Goal: Task Accomplishment & Management: Use online tool/utility

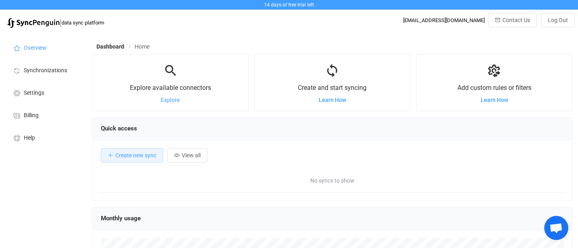
click at [173, 99] on span "Explore" at bounding box center [170, 100] width 19 height 6
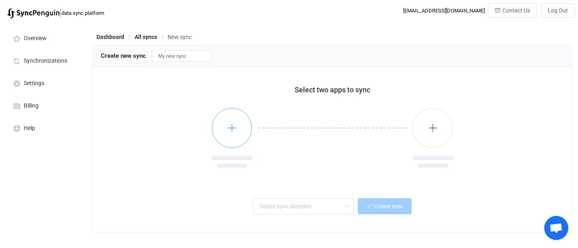
click at [227, 130] on icon "button" at bounding box center [232, 128] width 10 height 10
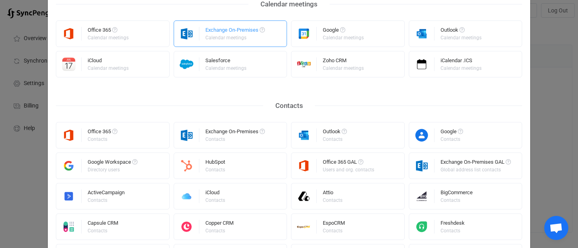
scroll to position [122, 0]
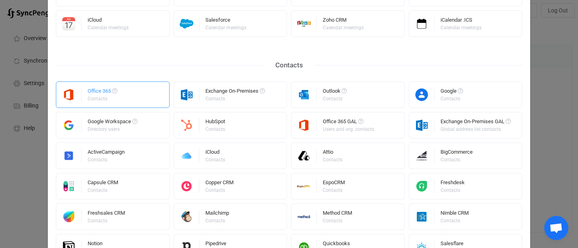
click at [134, 95] on div "Office 365 Contacts" at bounding box center [113, 95] width 114 height 27
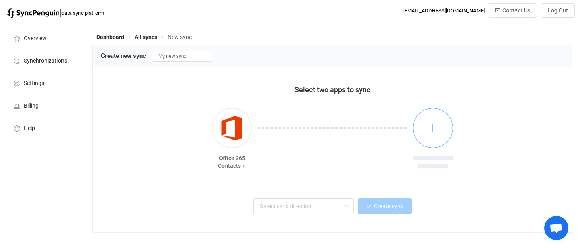
click at [435, 132] on icon "button" at bounding box center [433, 128] width 10 height 10
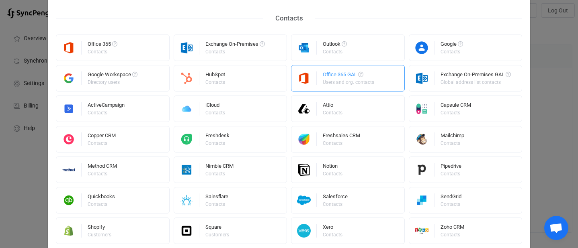
scroll to position [91, 0]
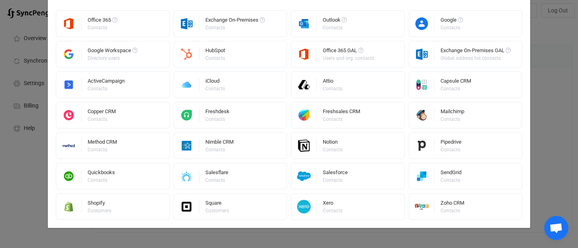
click at [37, 161] on div "Sync Office 365 Contacts with: All Calendar meetings Contacts Tasks Inventory q…" at bounding box center [289, 124] width 578 height 248
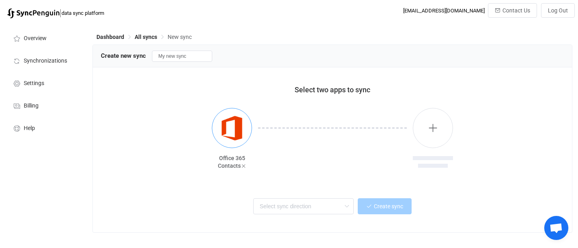
click at [222, 141] on img "button" at bounding box center [232, 128] width 30 height 30
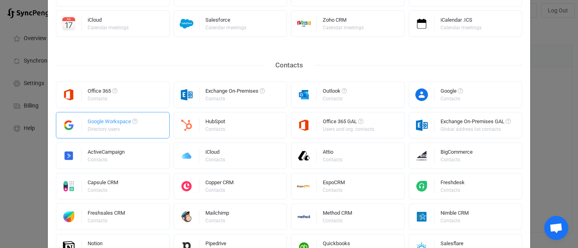
click at [123, 124] on div "Google Workspace" at bounding box center [113, 123] width 50 height 8
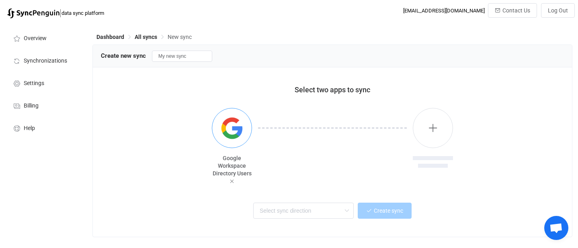
click at [231, 133] on img "button" at bounding box center [232, 128] width 30 height 30
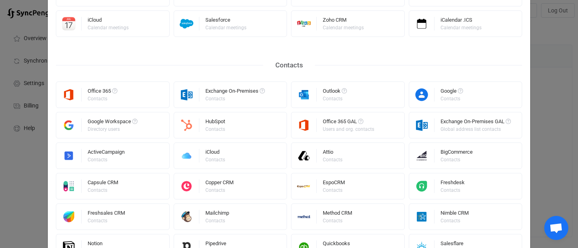
scroll to position [0, 0]
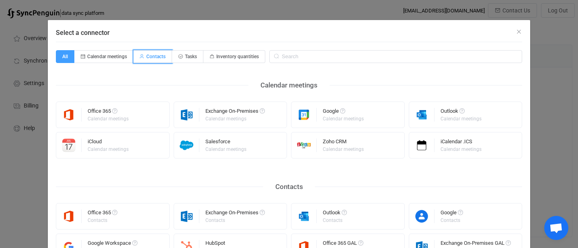
click at [154, 55] on span "Contacts" at bounding box center [155, 57] width 19 height 6
click at [141, 55] on input "Contacts" at bounding box center [137, 53] width 5 height 5
radio input "true"
radio input "false"
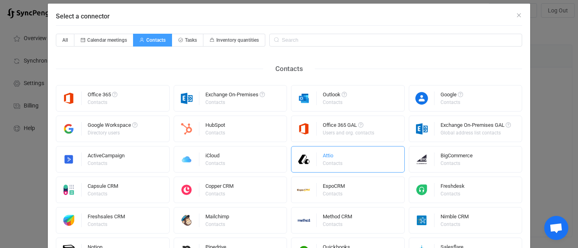
scroll to position [18, 0]
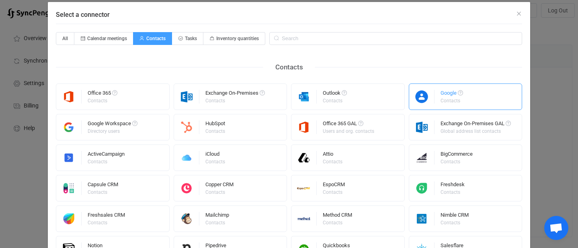
click at [439, 99] on div "Google Contacts" at bounding box center [466, 97] width 114 height 27
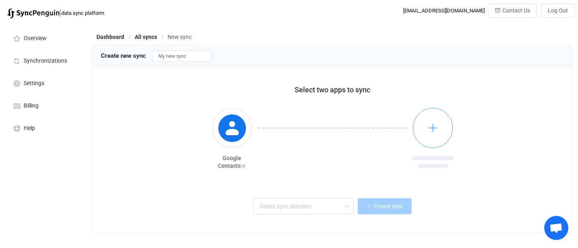
click at [435, 128] on icon "button" at bounding box center [433, 128] width 10 height 10
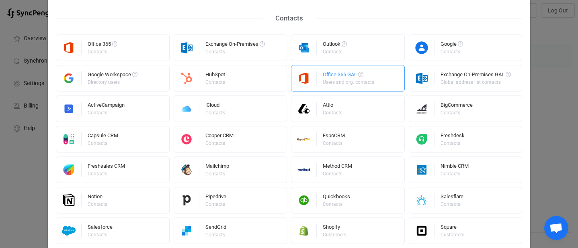
scroll to position [0, 0]
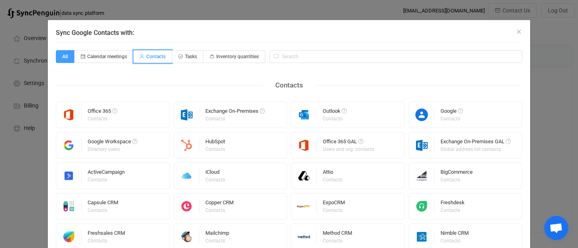
click at [159, 58] on span "Contacts" at bounding box center [155, 57] width 19 height 6
click at [141, 57] on input "Contacts" at bounding box center [137, 53] width 5 height 5
radio input "true"
radio input "false"
click at [92, 108] on div "Office 365 Contacts" at bounding box center [103, 115] width 30 height 21
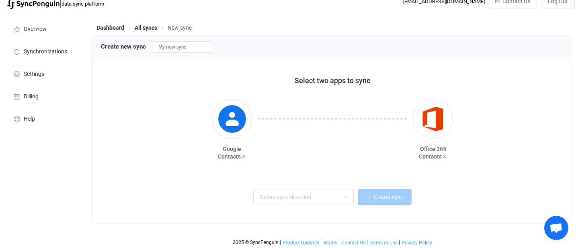
scroll to position [11, 0]
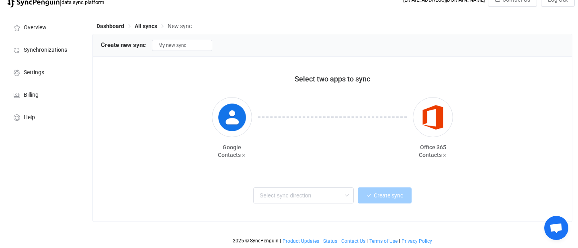
click at [326, 173] on div "Select two apps to sync Google Contacts Office 365 Contacts Two-way One or mult…" at bounding box center [332, 139] width 479 height 165
click at [316, 194] on input "text" at bounding box center [303, 196] width 101 height 16
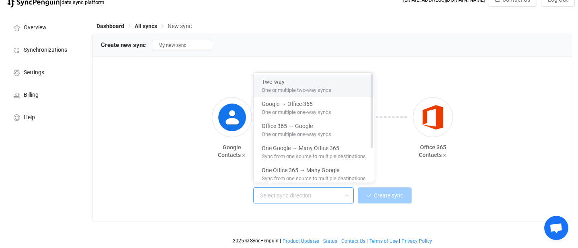
click at [277, 92] on span "One or multiple two-way syncs" at bounding box center [297, 88] width 70 height 9
type input "Two-way"
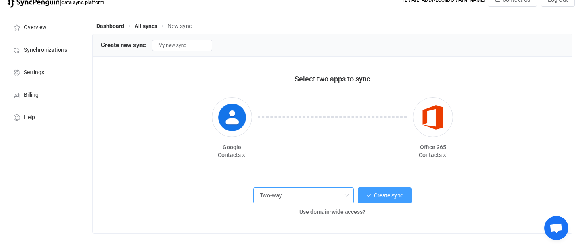
click at [335, 195] on input "Two-way" at bounding box center [303, 196] width 101 height 16
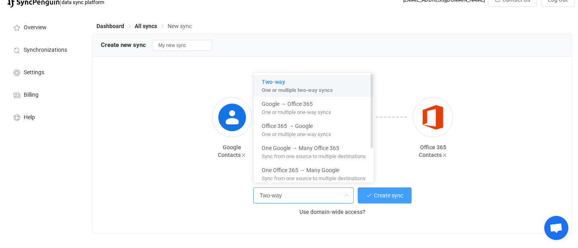
click at [302, 84] on span "One or multiple two-way syncs" at bounding box center [297, 88] width 71 height 9
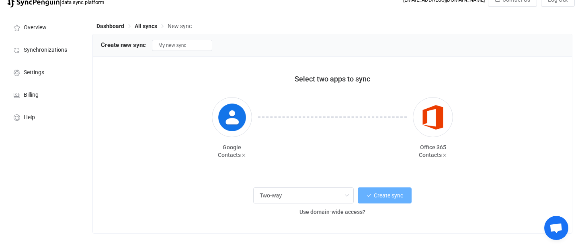
click at [382, 199] on button "Create sync" at bounding box center [385, 196] width 54 height 16
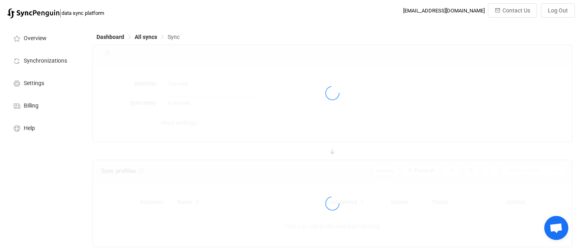
type input "10 minutes"
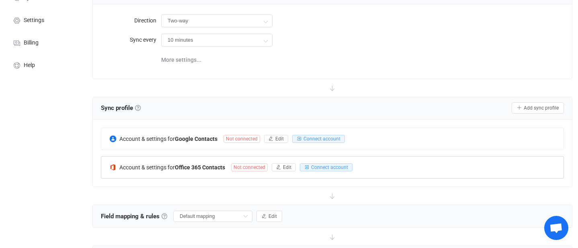
scroll to position [64, 0]
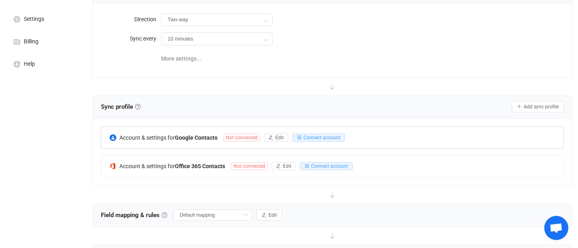
click at [245, 138] on span "Not connected" at bounding box center [242, 138] width 37 height 8
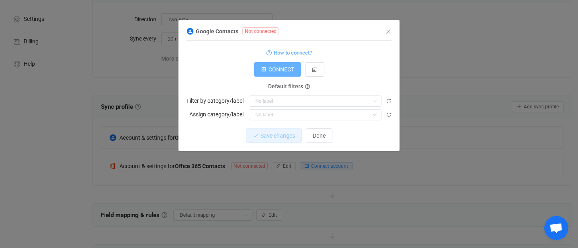
click at [281, 73] on span "CONNECT" at bounding box center [282, 69] width 26 height 6
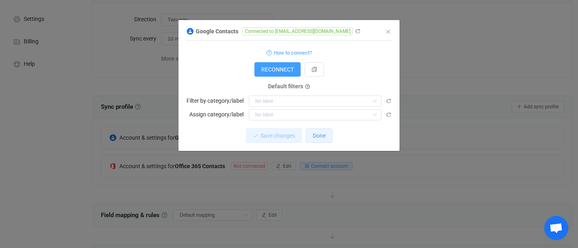
click at [320, 137] on span "Done" at bounding box center [319, 136] width 13 height 6
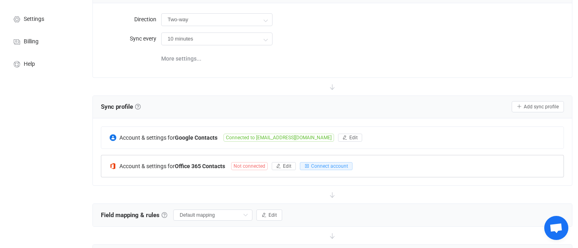
click at [244, 166] on span "Not connected" at bounding box center [249, 166] width 37 height 8
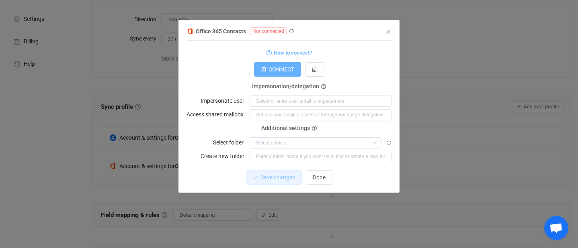
click at [278, 71] on span "CONNECT" at bounding box center [282, 69] width 26 height 6
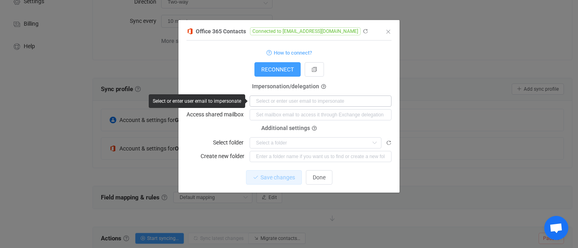
scroll to position [84, 0]
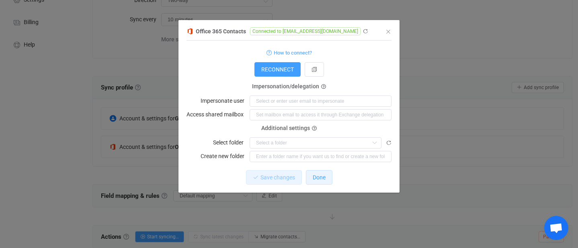
click at [318, 180] on span "Done" at bounding box center [319, 177] width 13 height 6
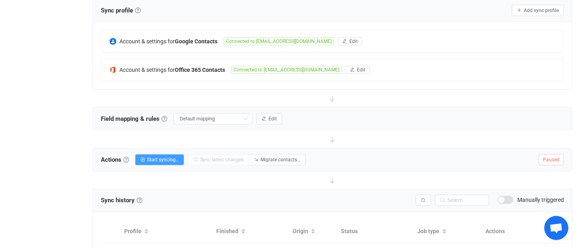
scroll to position [164, 0]
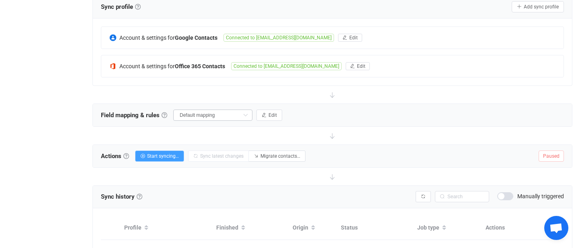
click at [240, 115] on icon at bounding box center [245, 115] width 10 height 11
click at [233, 144] on li "Default mapping" at bounding box center [210, 147] width 71 height 14
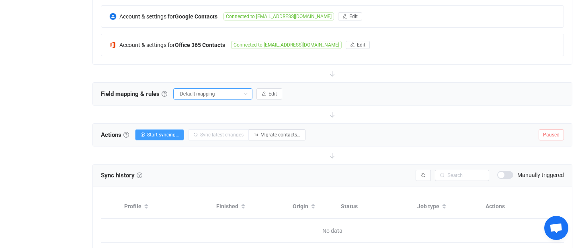
scroll to position [220, 0]
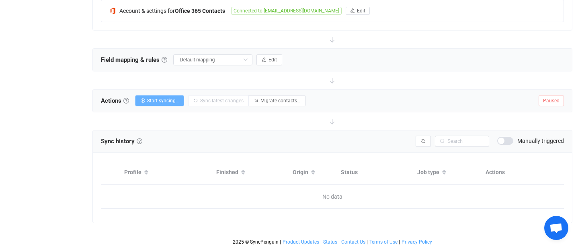
click at [153, 99] on span "Start syncing…" at bounding box center [163, 101] width 32 height 6
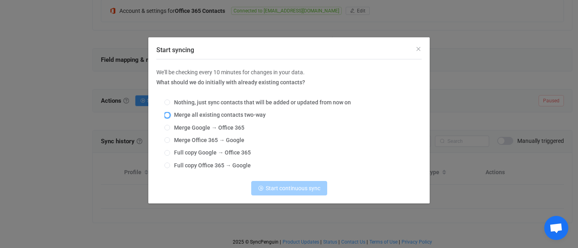
click at [167, 115] on span "Start syncing" at bounding box center [167, 116] width 6 height 6
click at [167, 115] on input "Merge all existing contacts two-way" at bounding box center [167, 116] width 6 height 6
radio input "true"
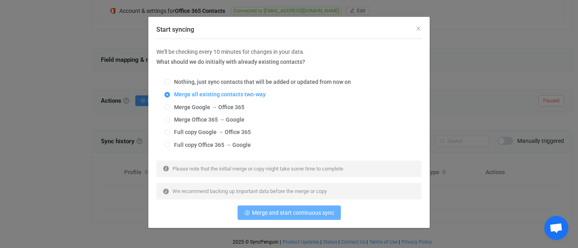
scroll to position [21, 0]
click at [305, 211] on span "Merge and start continuous sync" at bounding box center [293, 213] width 82 height 6
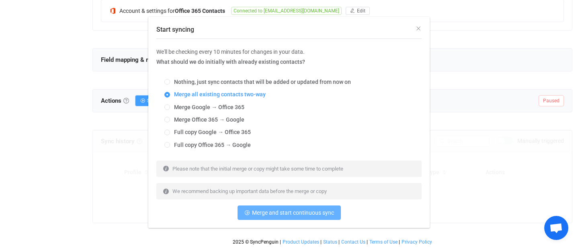
scroll to position [217, 0]
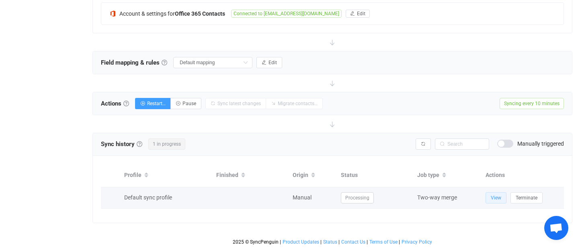
click at [494, 199] on span "View" at bounding box center [496, 198] width 10 height 6
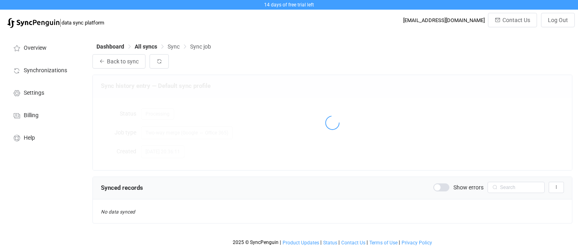
scroll to position [2, 0]
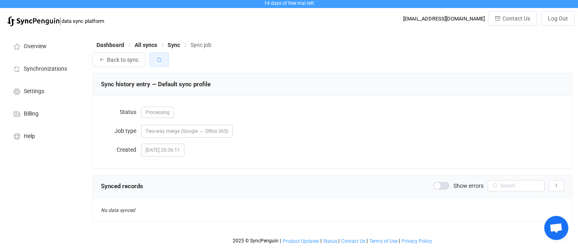
click at [161, 62] on button "button" at bounding box center [159, 60] width 19 height 14
click at [444, 189] on span at bounding box center [441, 186] width 16 height 8
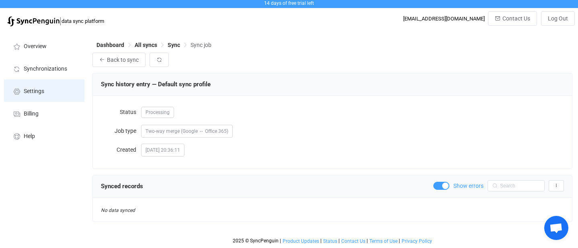
click at [38, 90] on span "Settings" at bounding box center [34, 91] width 21 height 6
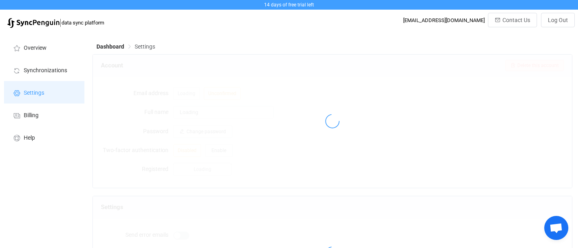
type input "[PERSON_NAME]"
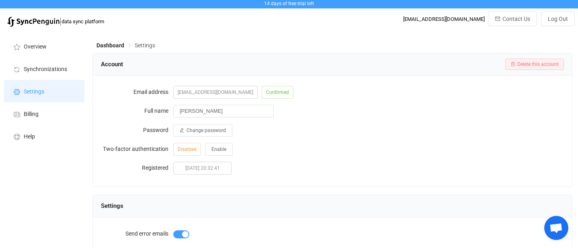
scroll to position [4, 0]
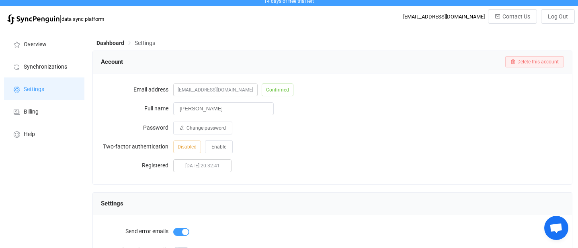
click at [45, 80] on li "Settings" at bounding box center [44, 89] width 80 height 23
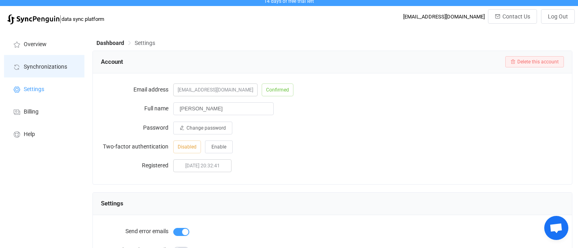
click at [46, 70] on span "Synchronizations" at bounding box center [45, 67] width 43 height 6
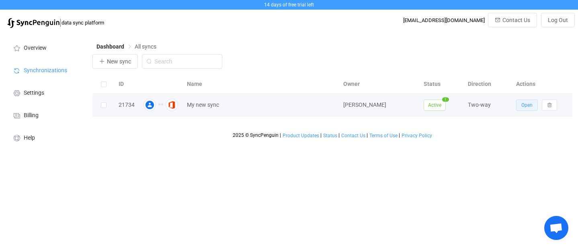
click at [527, 105] on span "Open" at bounding box center [526, 106] width 11 height 6
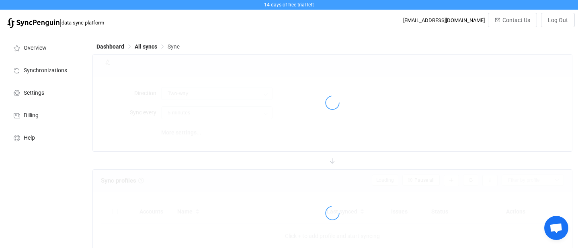
type input "10 minutes"
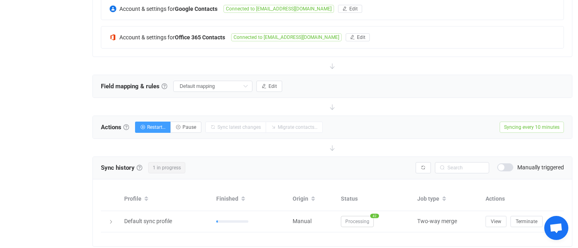
scroll to position [227, 0]
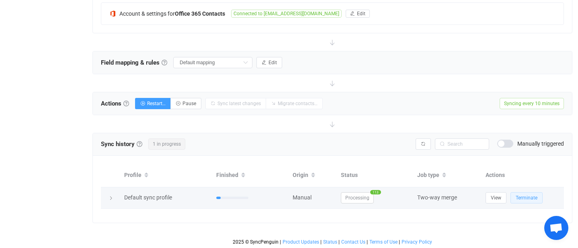
click at [530, 201] on button "Terminate" at bounding box center [527, 198] width 32 height 11
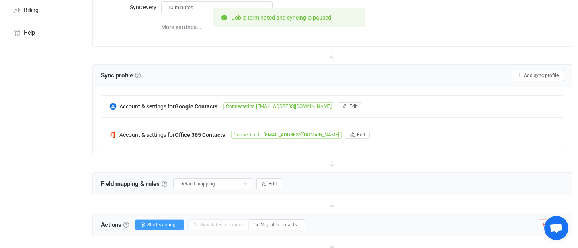
scroll to position [0, 0]
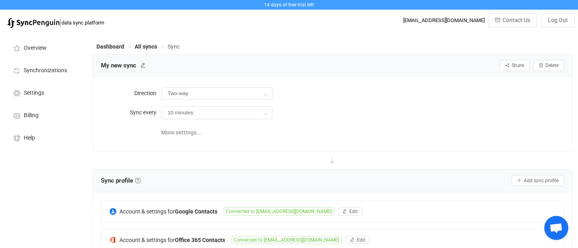
click at [319, 5] on div "14 days of free trial left" at bounding box center [289, 5] width 574 height 6
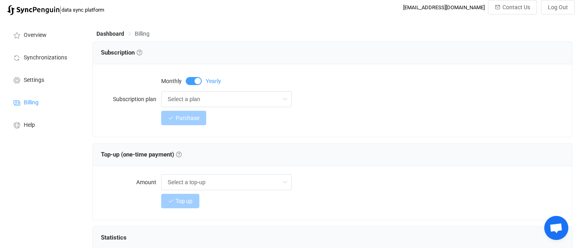
scroll to position [14, 0]
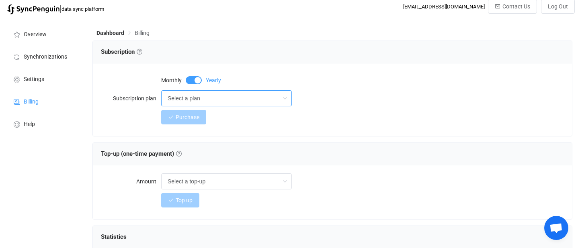
click at [249, 101] on input "Select a plan" at bounding box center [226, 98] width 131 height 16
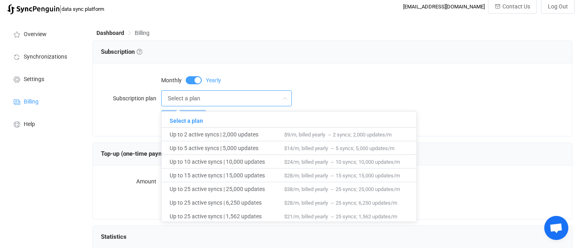
click at [460, 4] on div "[EMAIL_ADDRESS][DOMAIN_NAME]" at bounding box center [444, 7] width 82 height 6
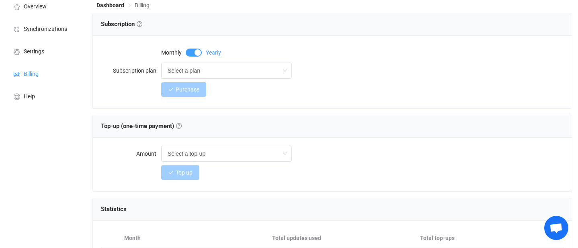
scroll to position [0, 0]
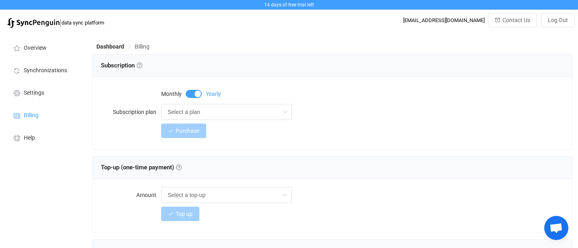
click at [463, 20] on div "[EMAIL_ADDRESS][DOMAIN_NAME]" at bounding box center [444, 20] width 82 height 6
click at [30, 92] on span "Settings" at bounding box center [34, 93] width 21 height 6
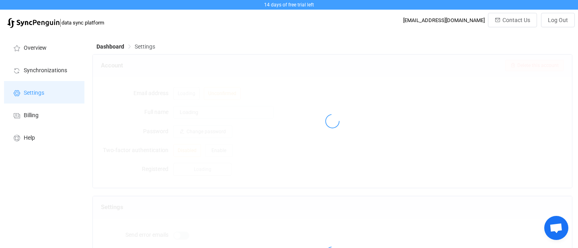
type input "Julio Garcia"
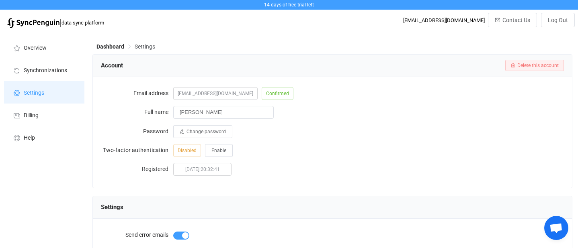
scroll to position [3, 0]
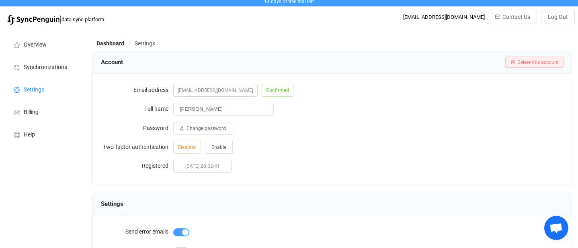
click at [193, 149] on span "Disabled" at bounding box center [187, 147] width 28 height 13
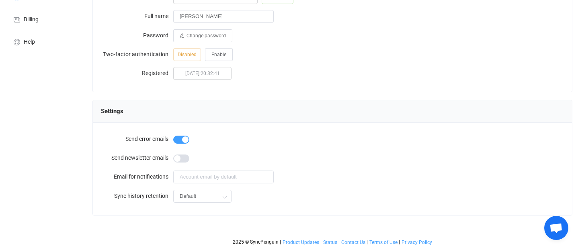
scroll to position [0, 0]
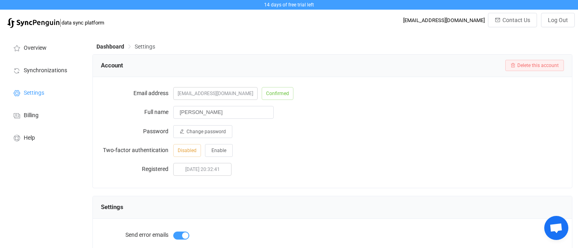
click at [145, 47] on span "Settings" at bounding box center [145, 46] width 21 height 6
click at [546, 62] on button "Delete this account" at bounding box center [534, 65] width 59 height 11
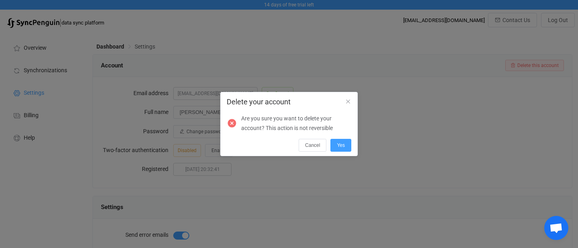
click at [342, 138] on div "Cancel Yes" at bounding box center [289, 144] width 137 height 15
click at [343, 150] on button "Yes" at bounding box center [340, 145] width 21 height 13
